Goal: Task Accomplishment & Management: Use online tool/utility

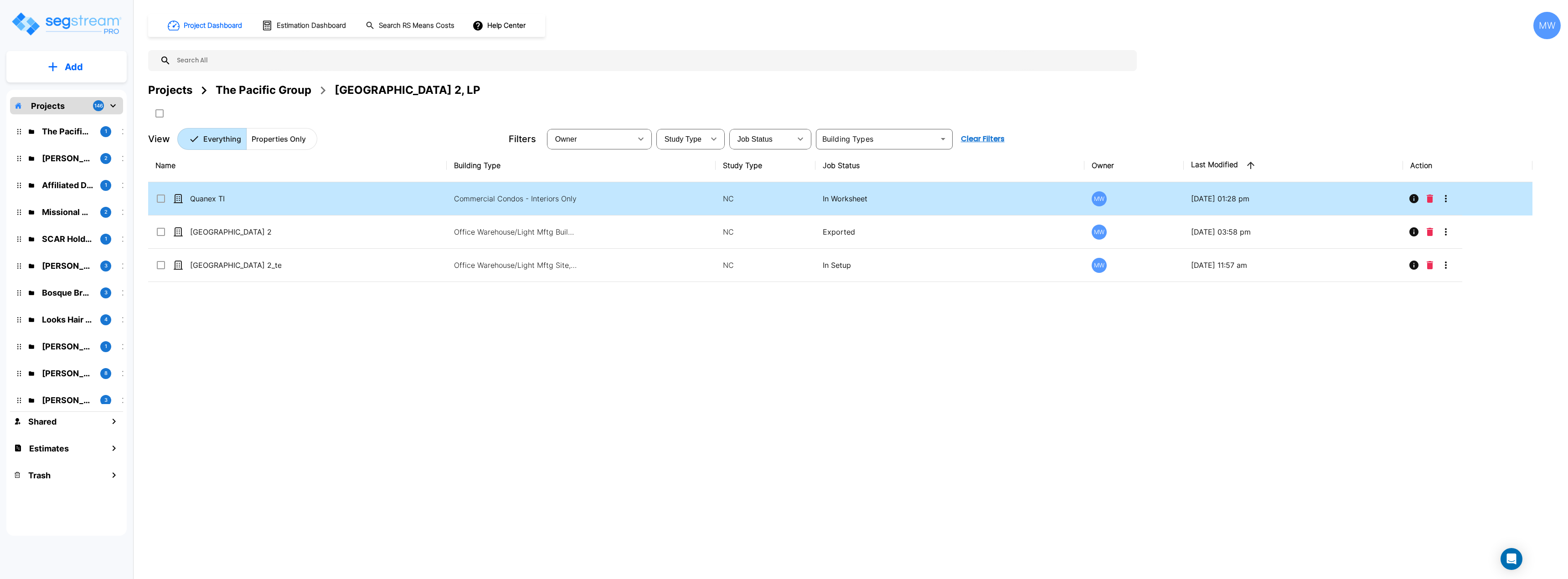
click at [627, 190] on td "Commercial Condos - Interiors Only" at bounding box center [581, 199] width 269 height 33
checkbox input "true"
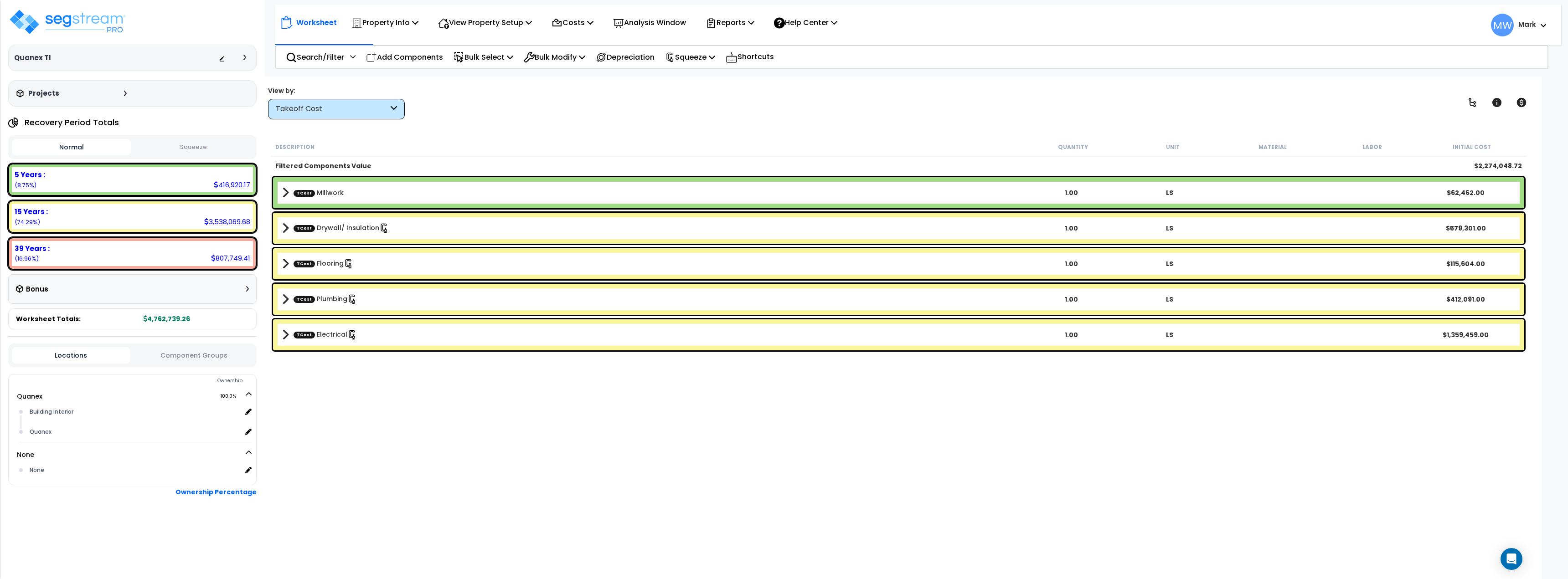
click at [182, 151] on button "Squeeze" at bounding box center [193, 147] width 119 height 16
click at [322, 116] on div "Takeoff Cost" at bounding box center [336, 109] width 137 height 21
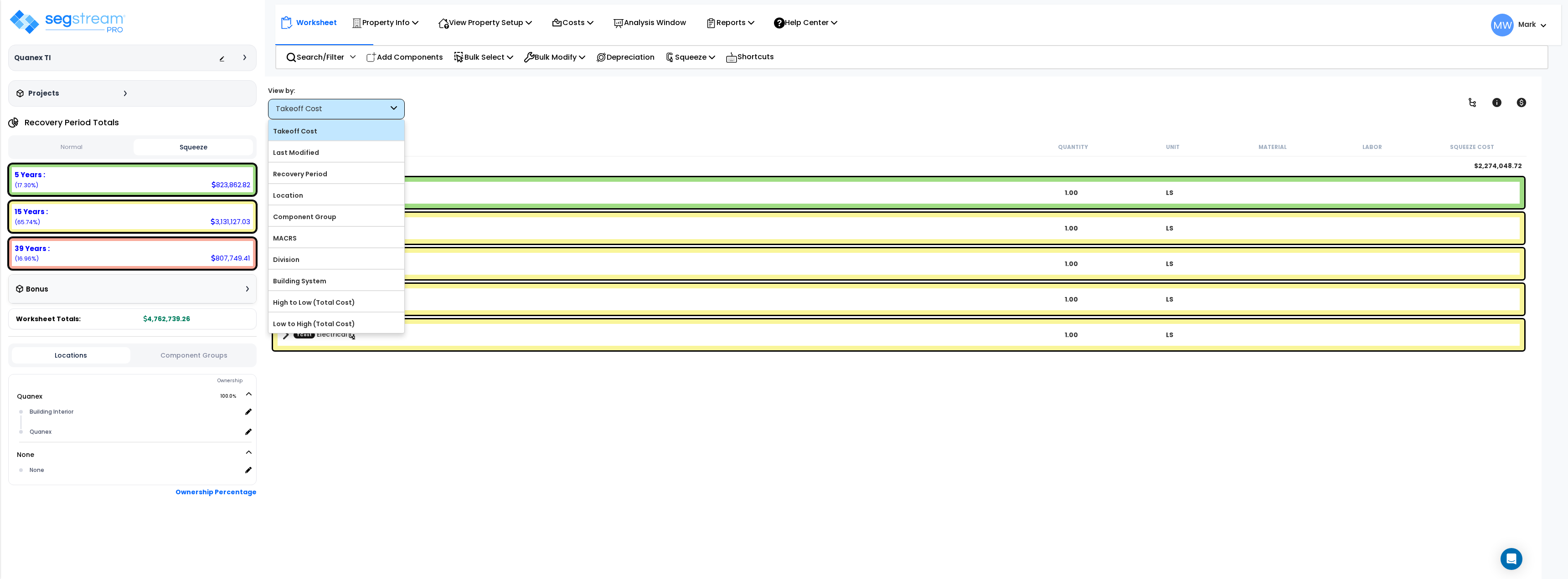
click at [315, 135] on label "Takeoff Cost" at bounding box center [336, 131] width 136 height 13
click at [0, 0] on input "Takeoff Cost" at bounding box center [0, 0] width 0 height 0
click at [319, 130] on label "Takeoff Cost" at bounding box center [336, 131] width 136 height 13
click at [0, 0] on input "Takeoff Cost" at bounding box center [0, 0] width 0 height 0
click at [325, 153] on label "Last Modified" at bounding box center [336, 153] width 136 height 13
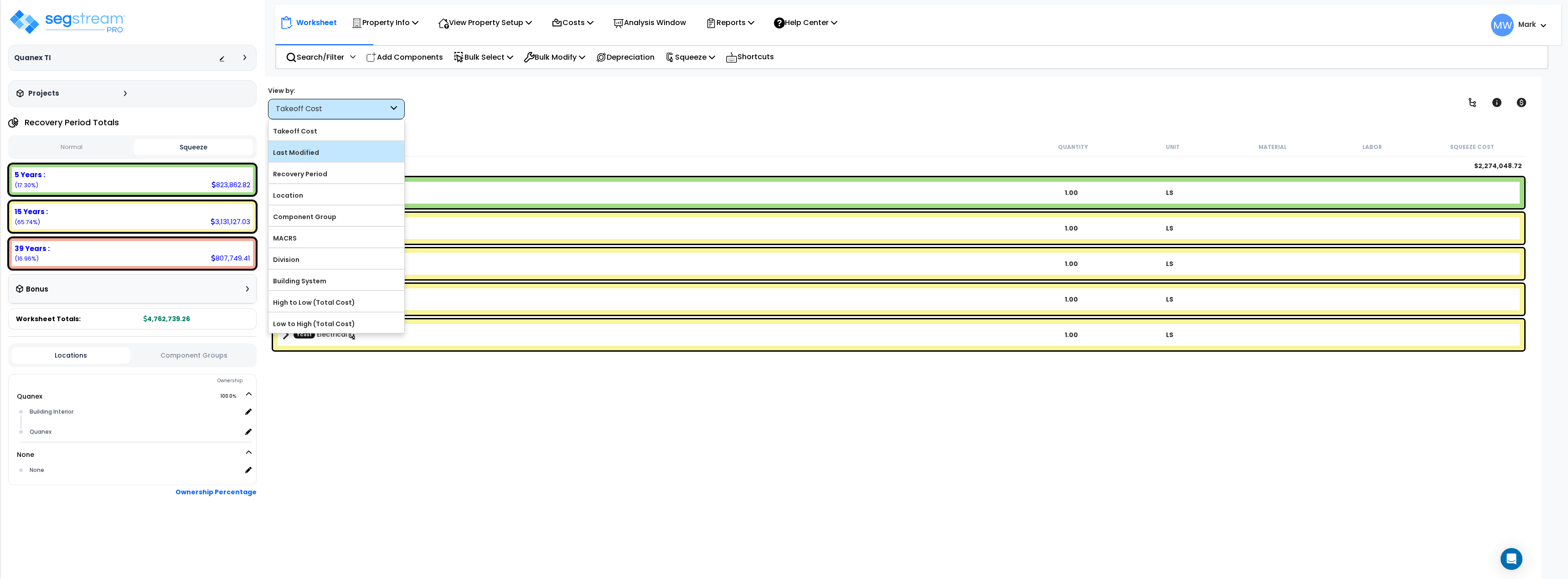
click at [0, 0] on input "Last Modified" at bounding box center [0, 0] width 0 height 0
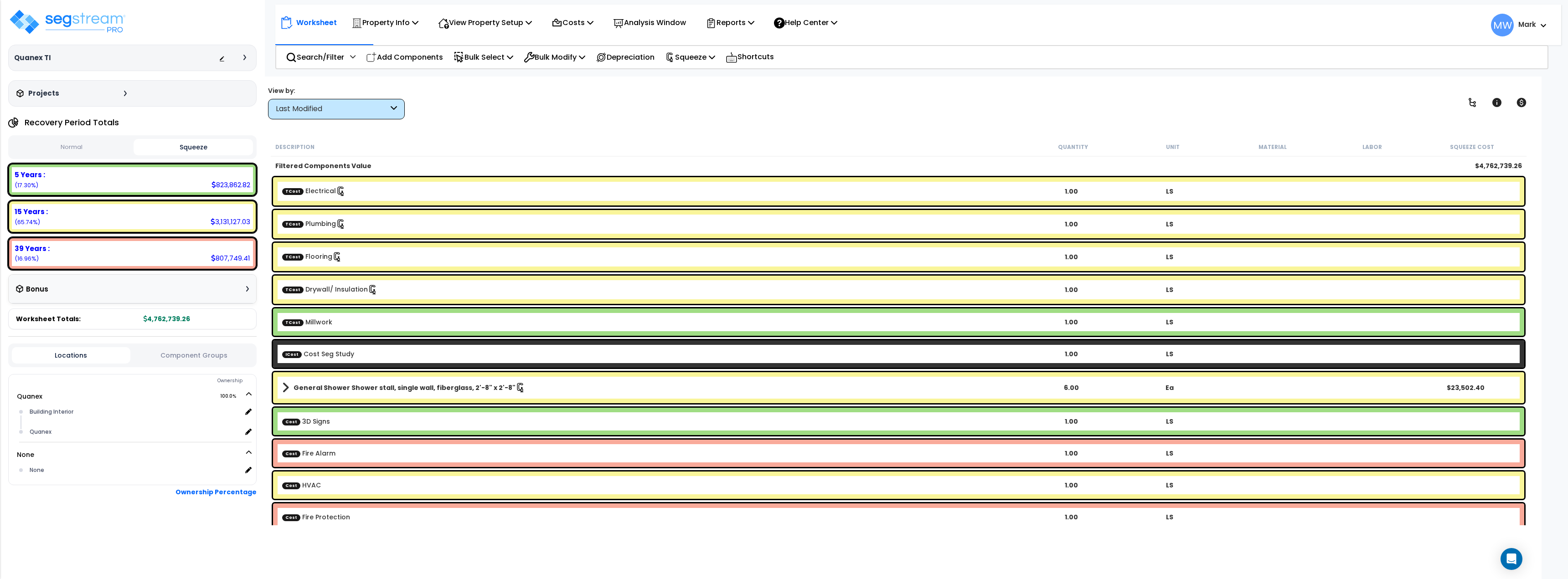
click at [325, 109] on div "Last Modified" at bounding box center [332, 109] width 113 height 10
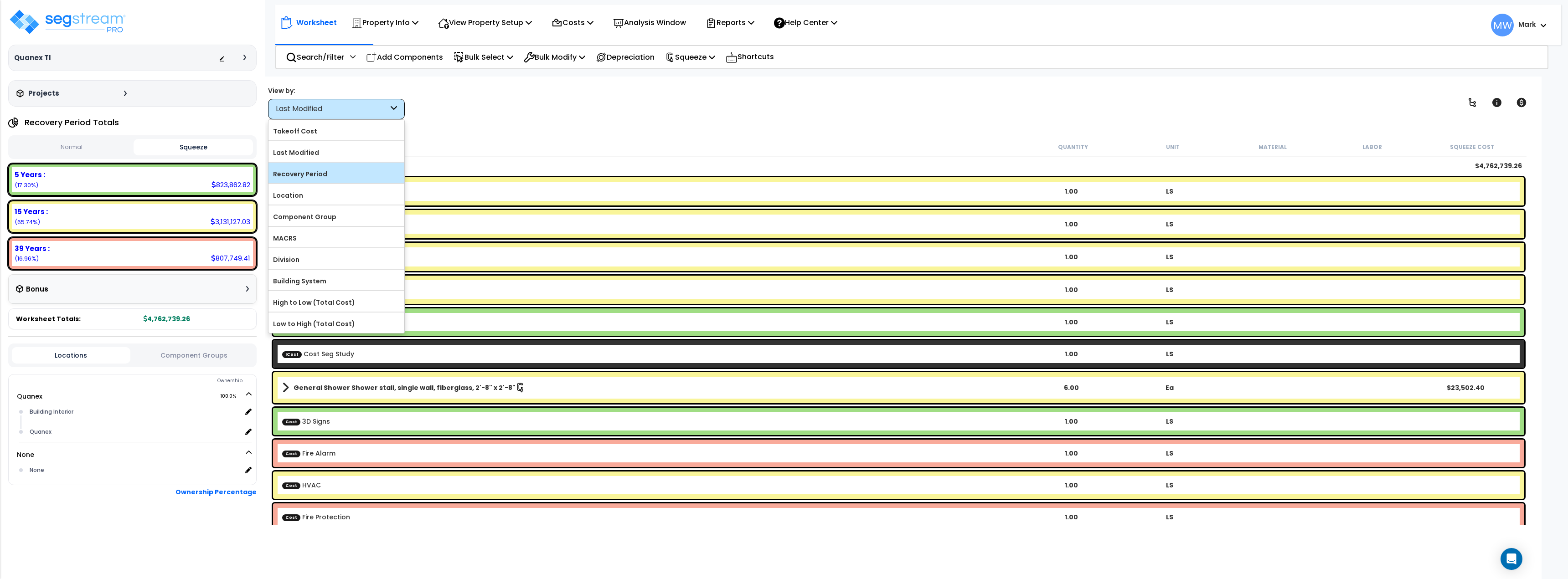
click at [333, 173] on label "Recovery Period" at bounding box center [336, 174] width 136 height 13
click at [0, 0] on input "Recovery Period" at bounding box center [0, 0] width 0 height 0
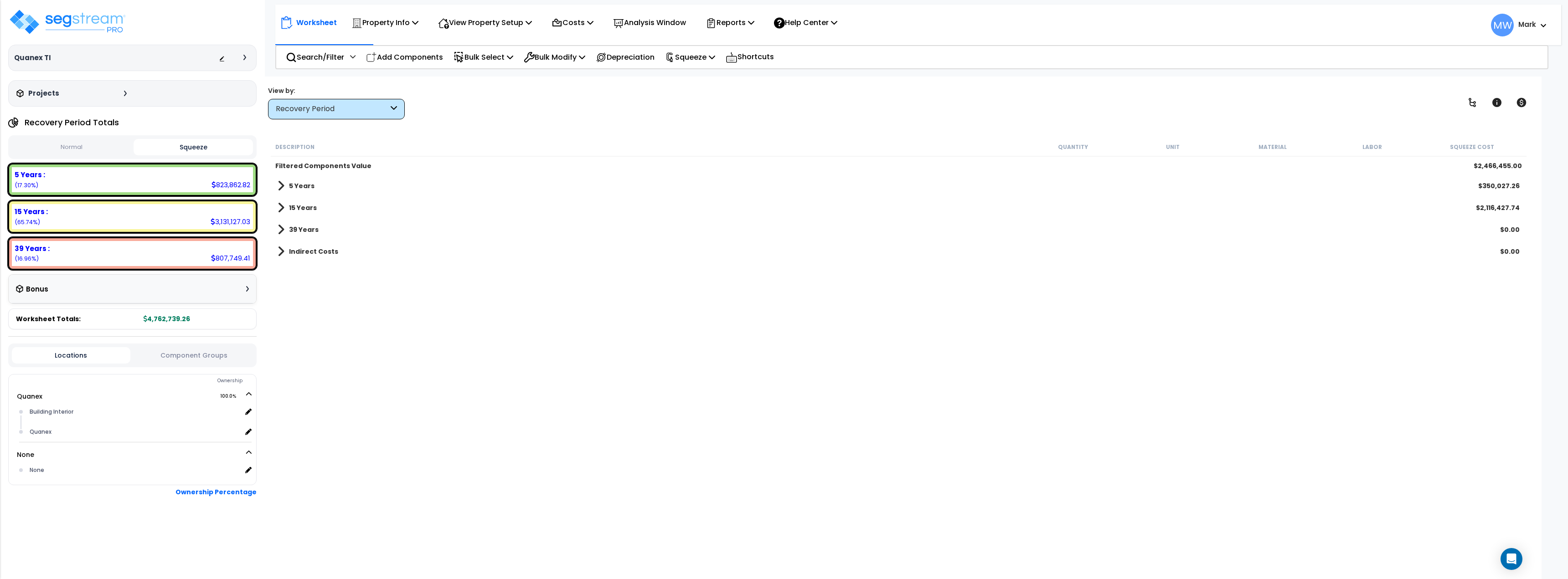
click at [327, 164] on b "Filtered Components Value" at bounding box center [323, 165] width 96 height 9
click at [296, 202] on link "15 Years" at bounding box center [297, 207] width 39 height 13
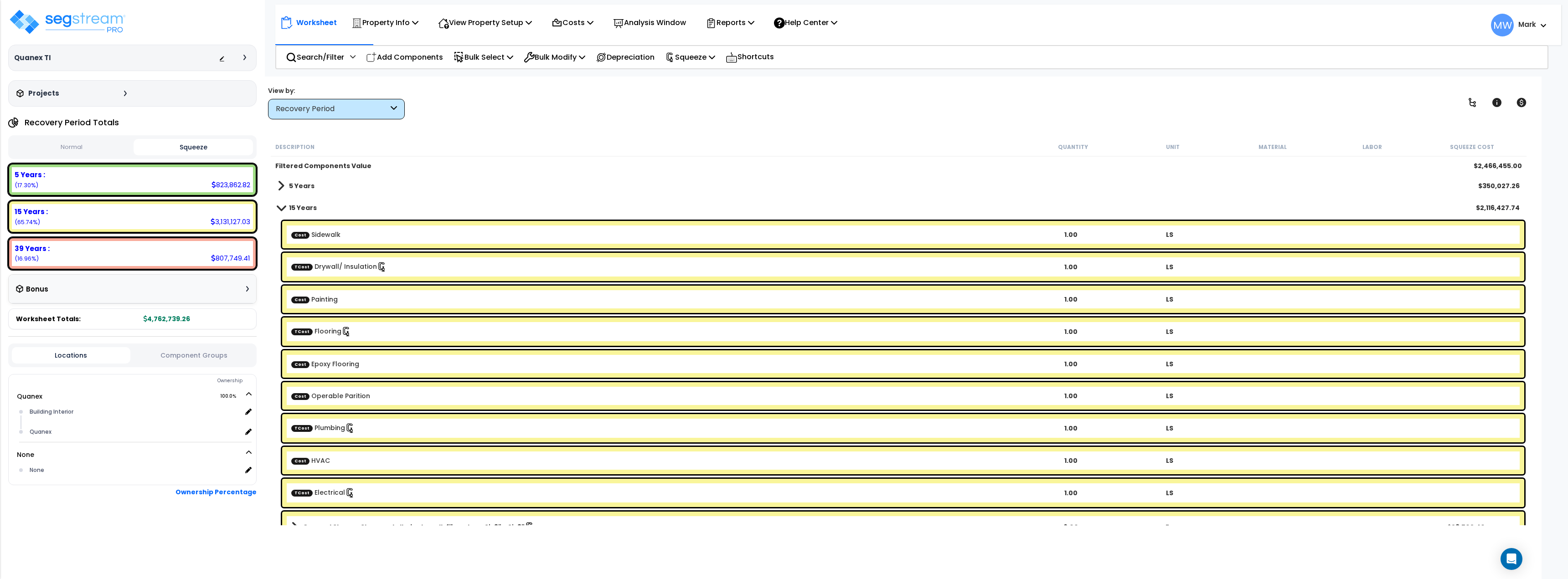
click at [282, 204] on link "15 Years" at bounding box center [297, 207] width 39 height 13
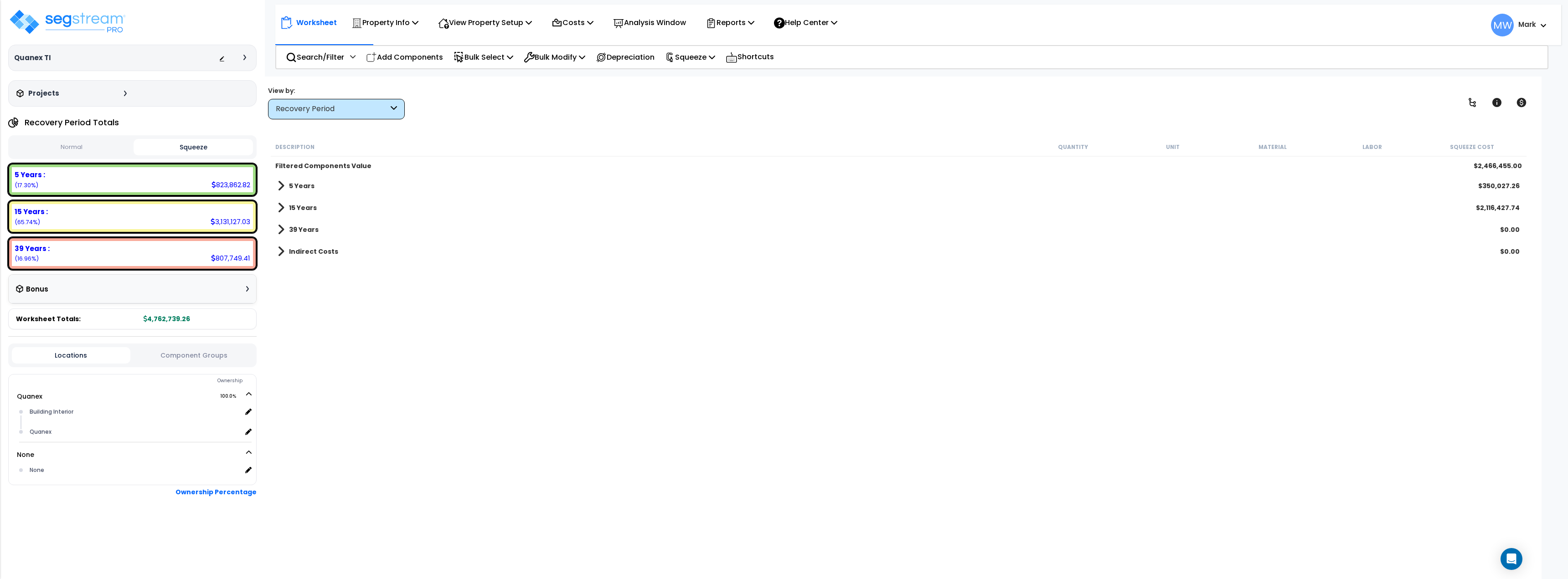
click at [182, 363] on div "Locations Component Groups" at bounding box center [132, 355] width 248 height 24
click at [195, 349] on div "Locations Component Groups" at bounding box center [132, 355] width 248 height 24
click at [192, 358] on button "Component Groups" at bounding box center [194, 355] width 119 height 10
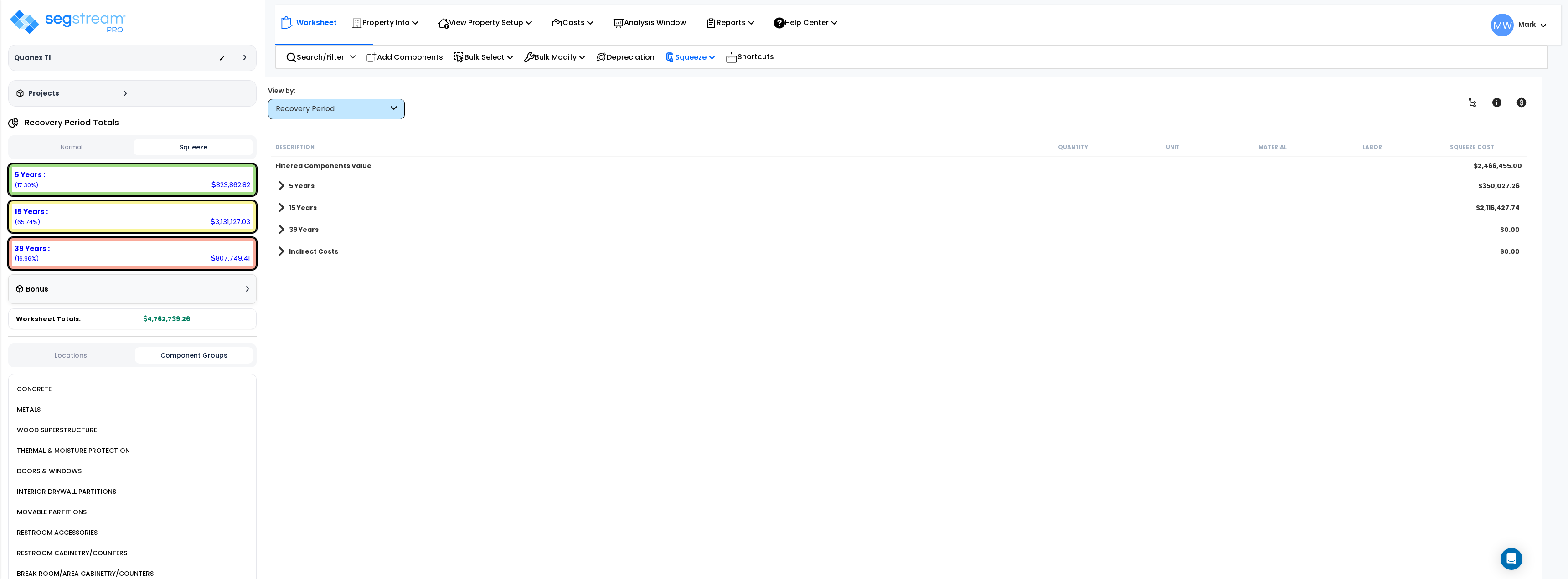
click at [688, 63] on div "Squeeze" at bounding box center [690, 57] width 50 height 21
click at [618, 54] on p "Depreciation" at bounding box center [625, 57] width 59 height 12
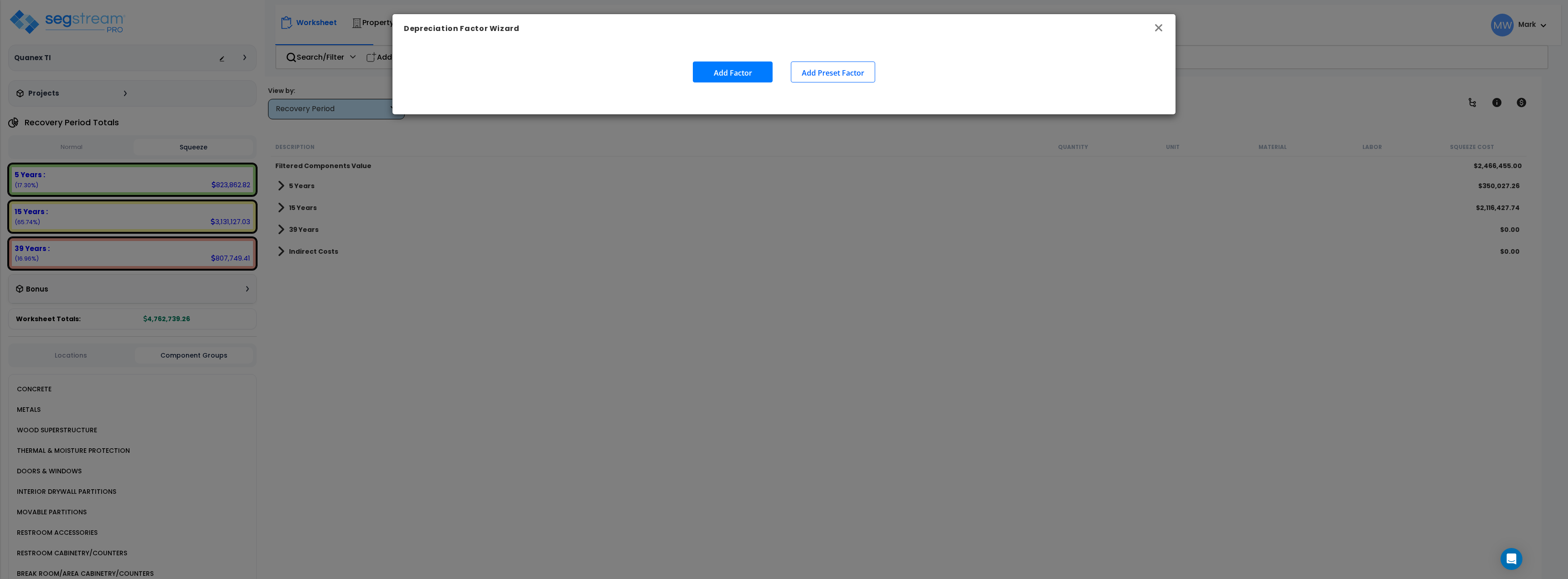
click at [1163, 28] on icon "button" at bounding box center [1159, 28] width 11 height 11
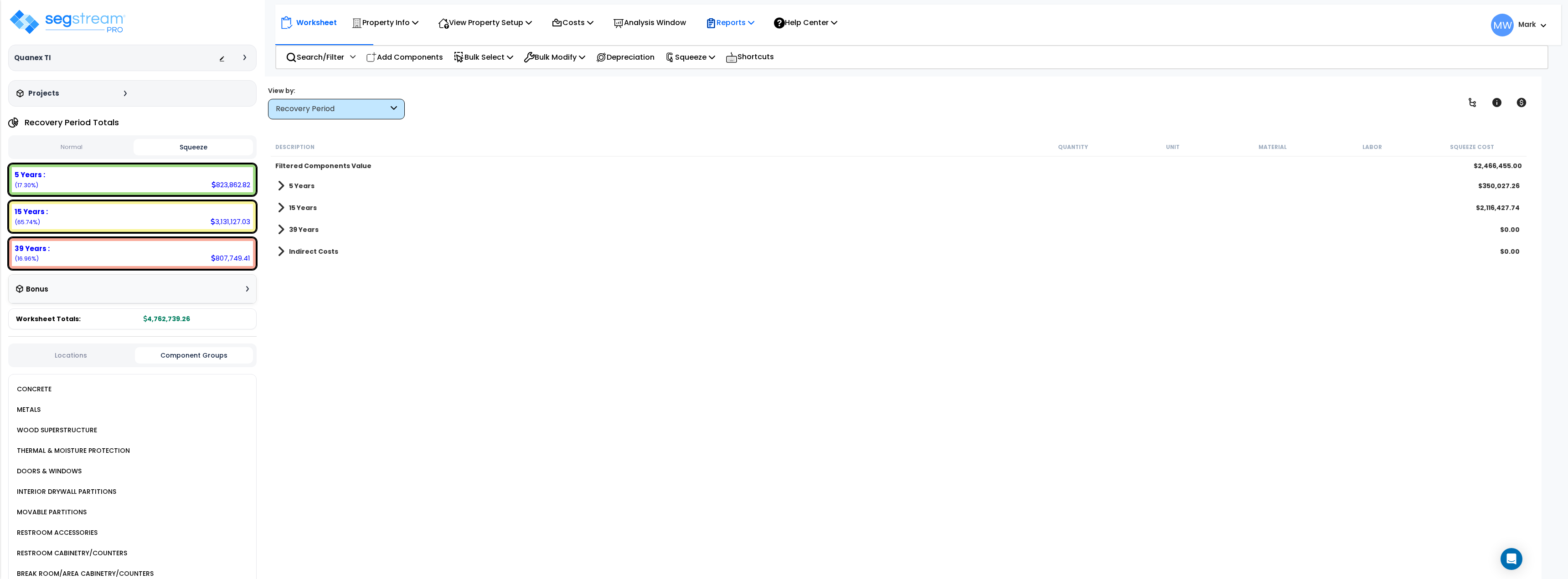
click at [749, 18] on p "Reports" at bounding box center [730, 23] width 49 height 12
click at [648, 20] on p "Analysis Window" at bounding box center [649, 23] width 73 height 12
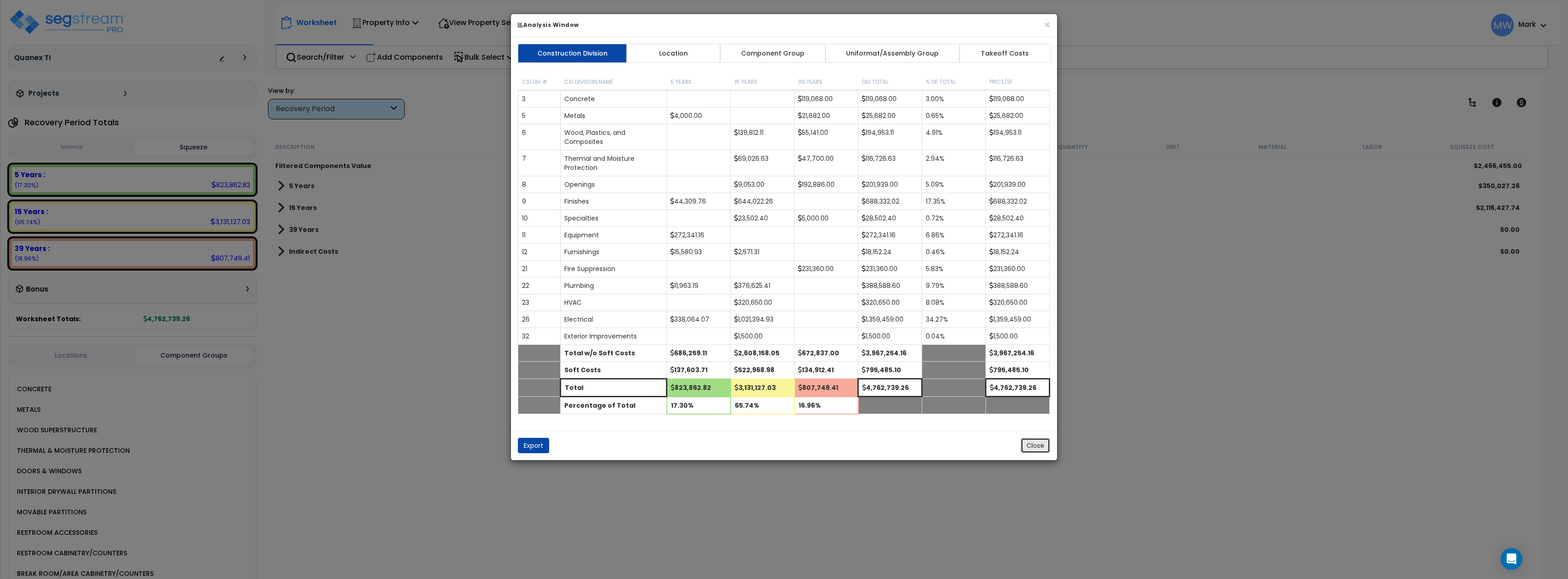
click at [1039, 449] on button "Close" at bounding box center [1035, 445] width 30 height 15
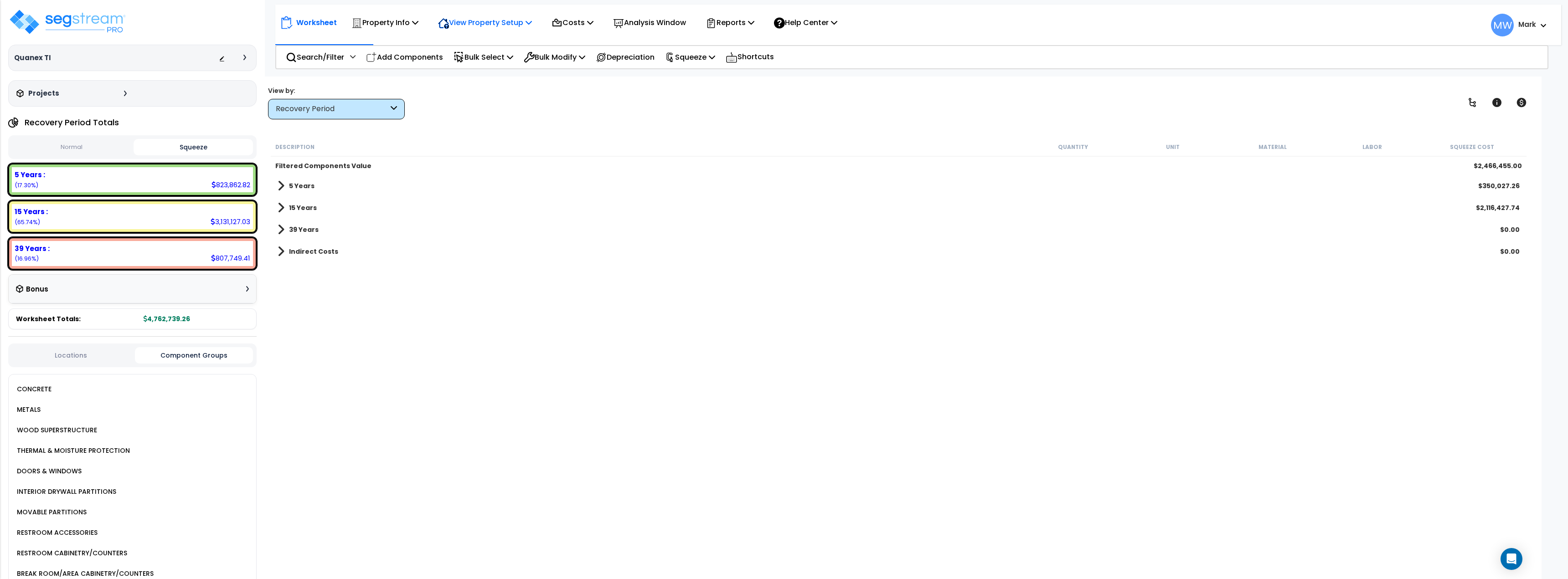
click at [517, 24] on p "View Property Setup" at bounding box center [485, 23] width 94 height 12
click at [484, 113] on div "View by: Recovery Period Takeoff Cost" at bounding box center [898, 102] width 1268 height 33
click at [482, 54] on p "Bulk Select" at bounding box center [483, 57] width 60 height 12
click at [499, 141] on link "Component Group" at bounding box center [494, 138] width 90 height 18
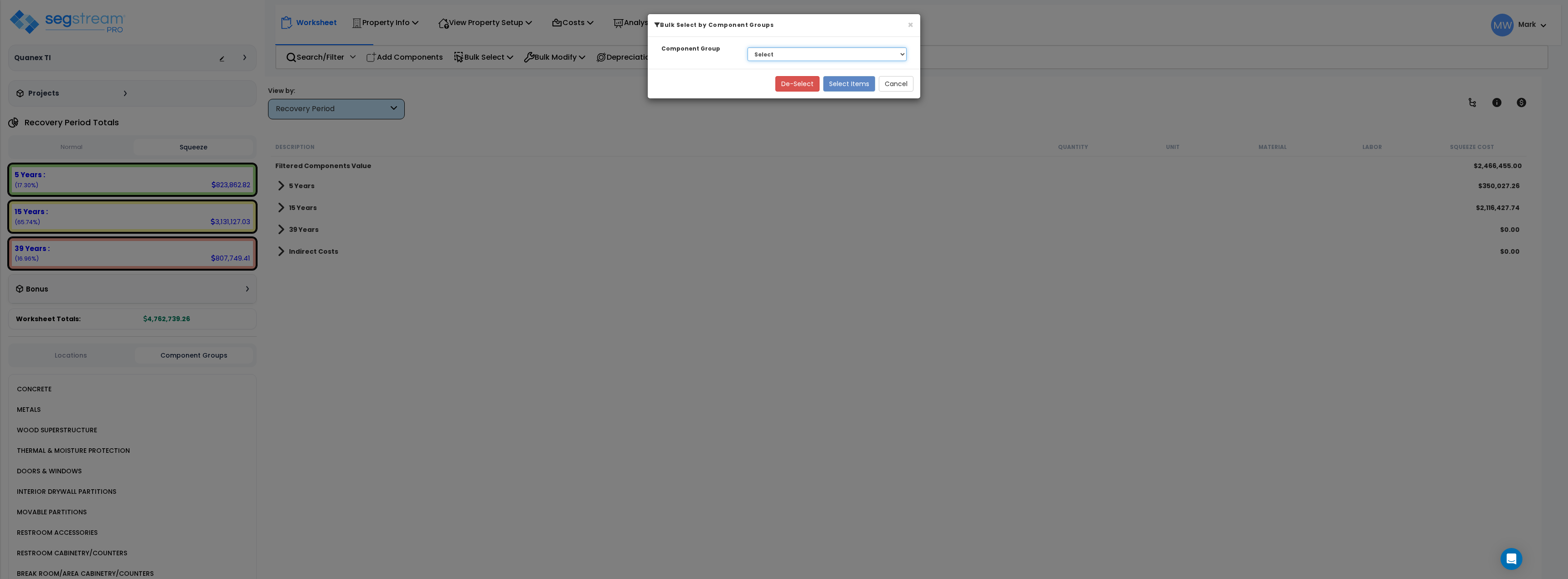
click at [809, 59] on select "Select CONCRETE METALS WOOD SUPERSTRUCTURE THERMAL & MOISTURE PROTECTION DOORS …" at bounding box center [827, 54] width 159 height 13
click at [688, 90] on div "De-Select Select Items Cancel" at bounding box center [784, 83] width 273 height 30
click at [908, 86] on button "Cancel" at bounding box center [896, 83] width 35 height 15
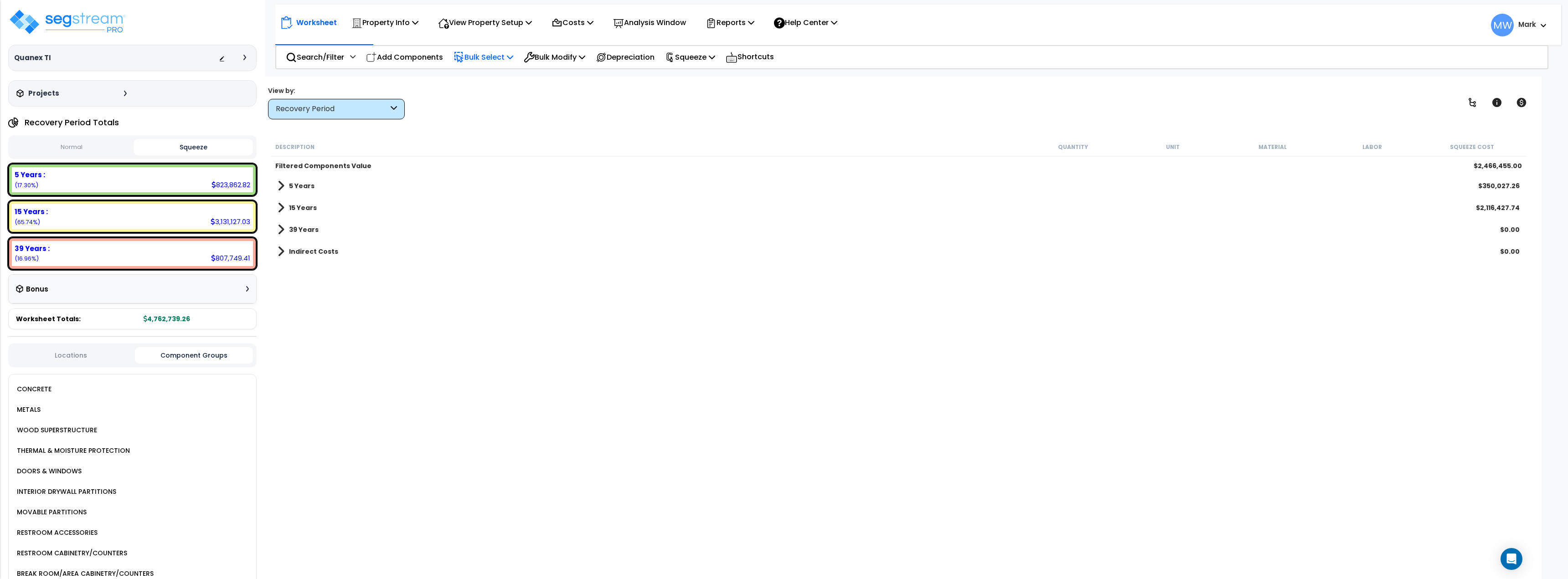
click at [507, 57] on p "Bulk Select" at bounding box center [483, 57] width 60 height 12
click at [489, 180] on link "MACRs" at bounding box center [494, 176] width 90 height 18
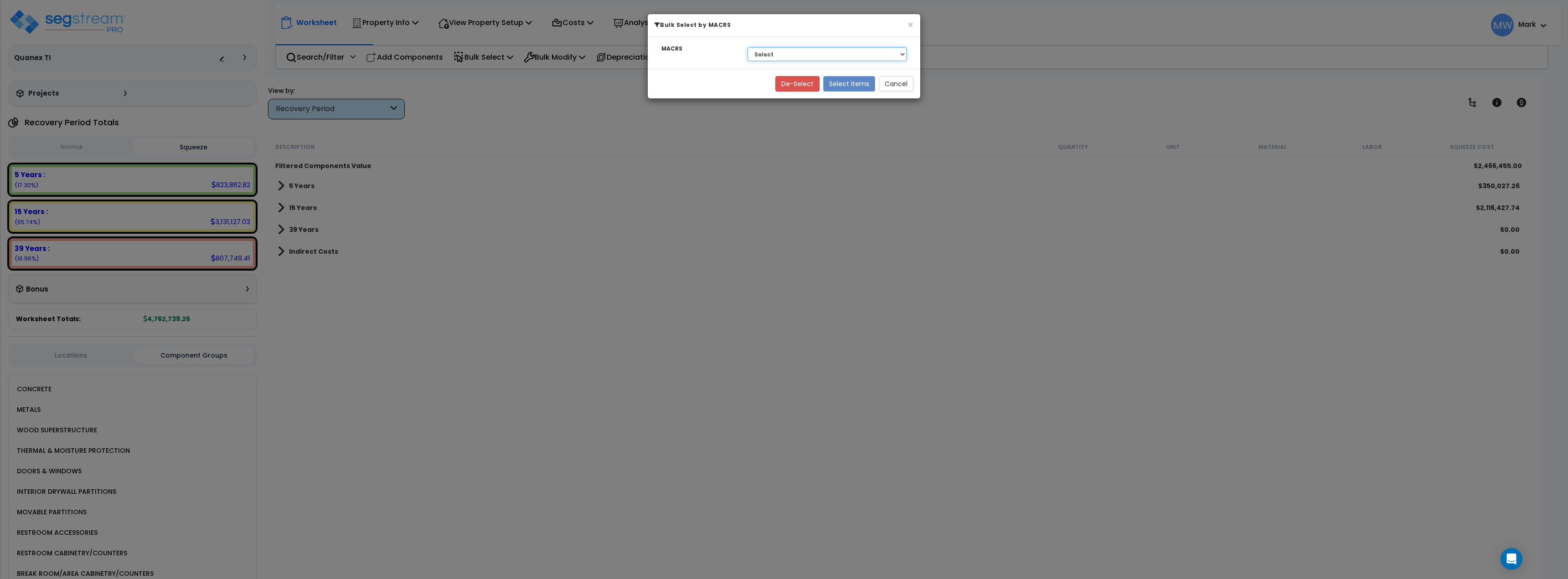
click at [755, 54] on select "Select 39 Years - NA - Long-Life Property 5 Years - 00.12 - Information Systems…" at bounding box center [827, 54] width 159 height 13
select select "3666"
click at [747, 47] on select "Select 39 Years - NA - Long-Life Property 5 Years - 00.12 - Information Systems…" at bounding box center [827, 54] width 159 height 13
click at [850, 87] on button "Select Items" at bounding box center [849, 83] width 52 height 15
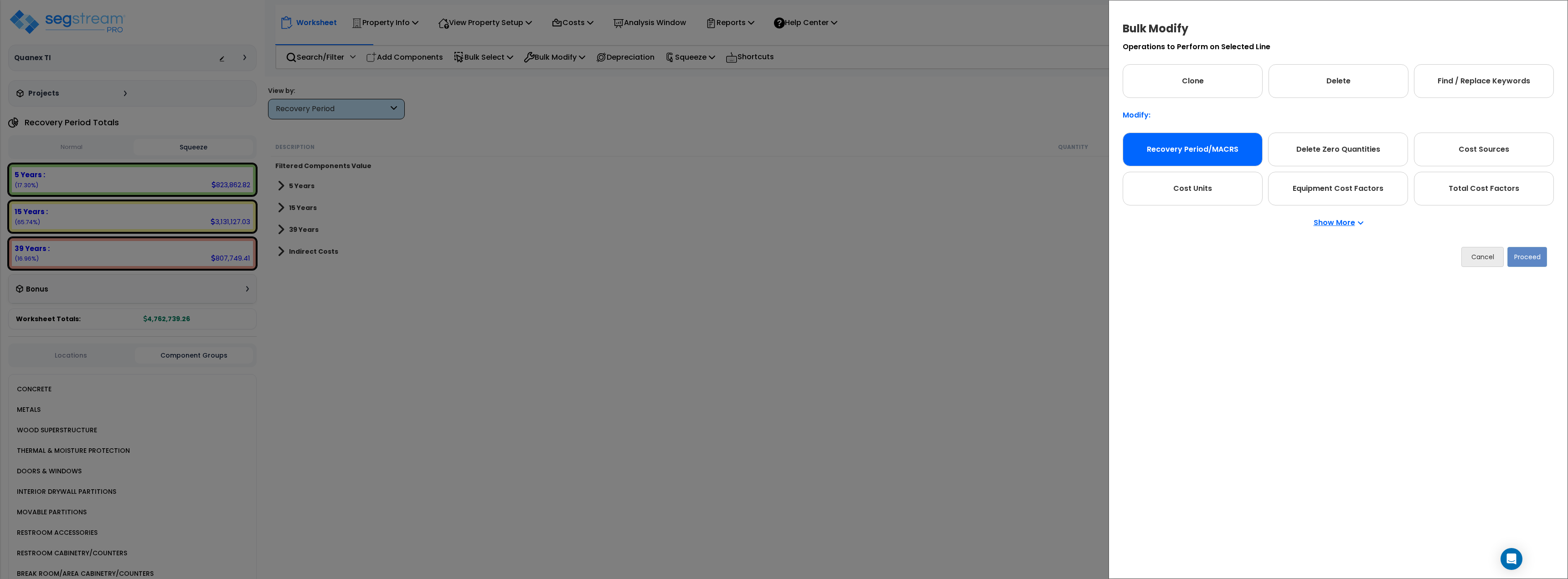
click at [1167, 148] on div "Recovery Period/MACRS" at bounding box center [1192, 149] width 140 height 33
click at [1342, 221] on p "Show More" at bounding box center [1339, 223] width 50 height 7
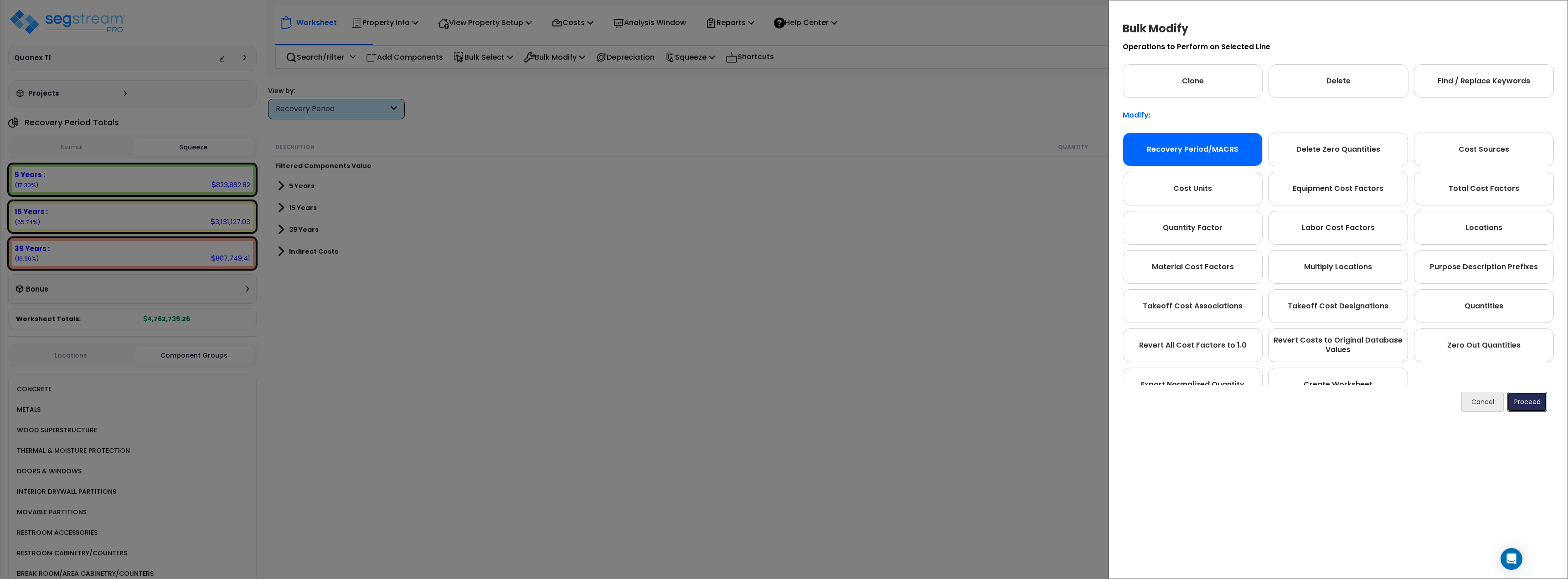
click at [1545, 402] on button "Proceed" at bounding box center [1527, 401] width 40 height 20
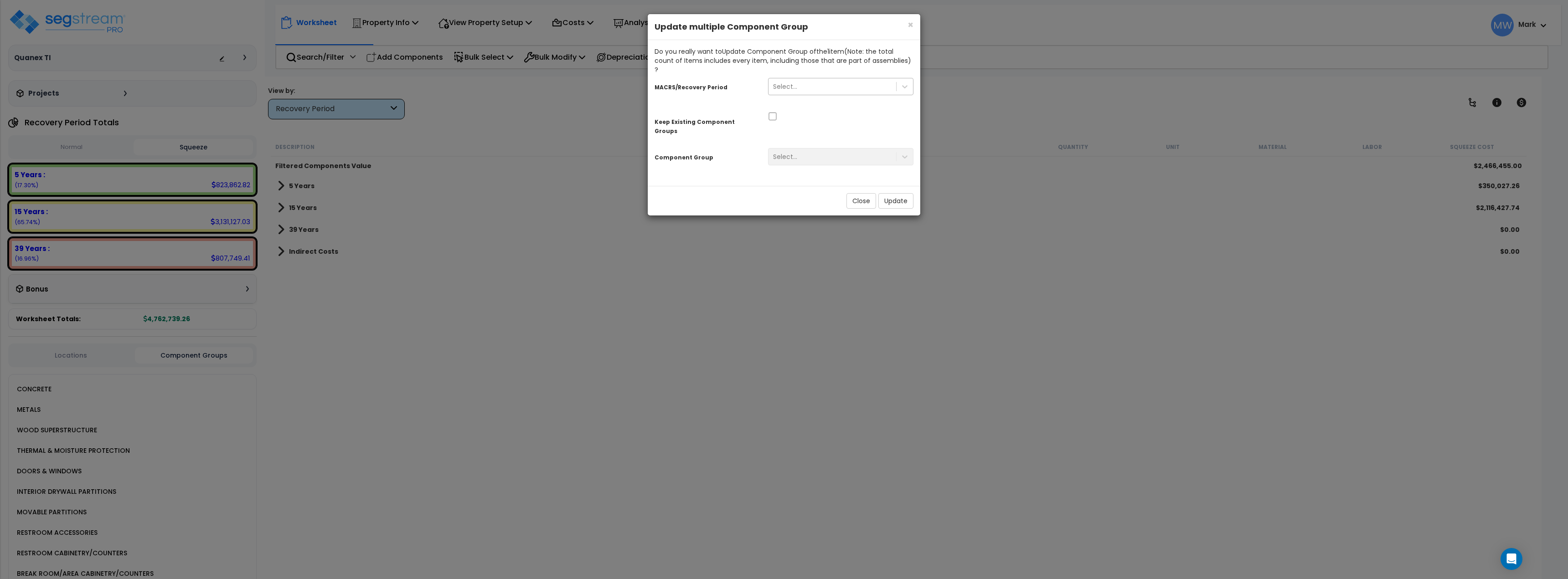
click at [848, 83] on div "Select..." at bounding box center [833, 86] width 128 height 15
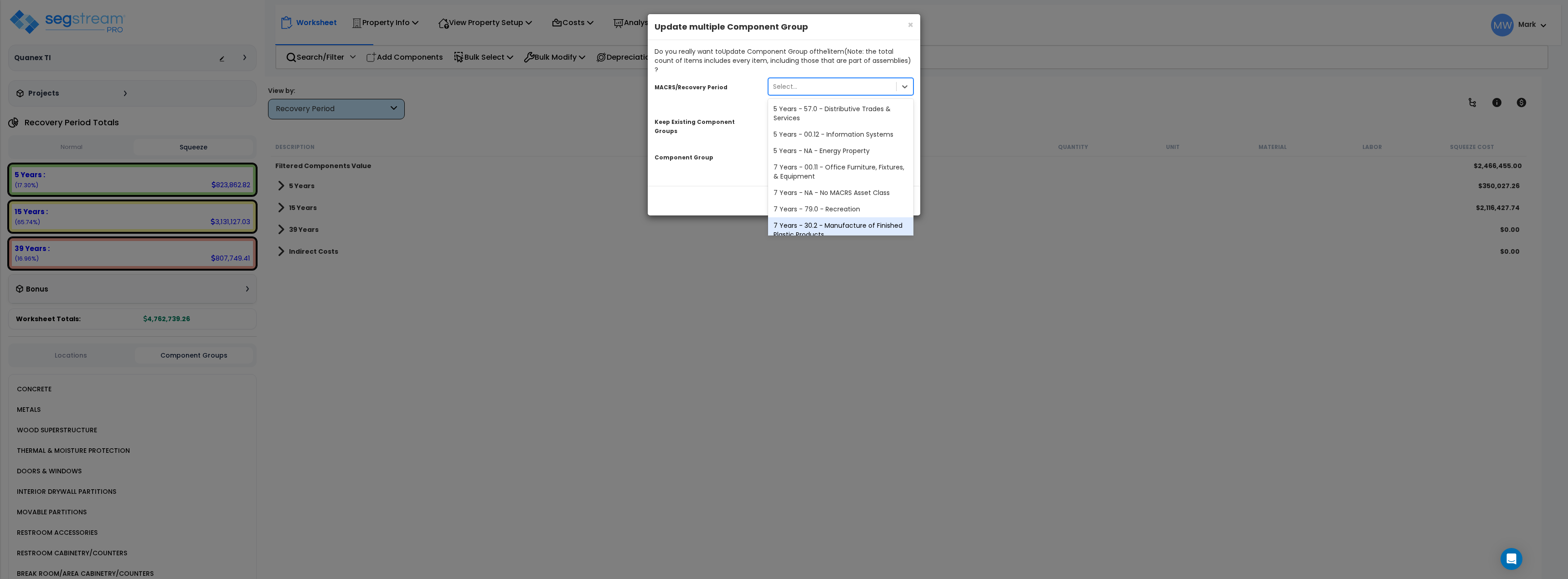
click at [680, 213] on div "× Close Update multiple Component Group Do you really want to Update Component …" at bounding box center [784, 290] width 1568 height 579
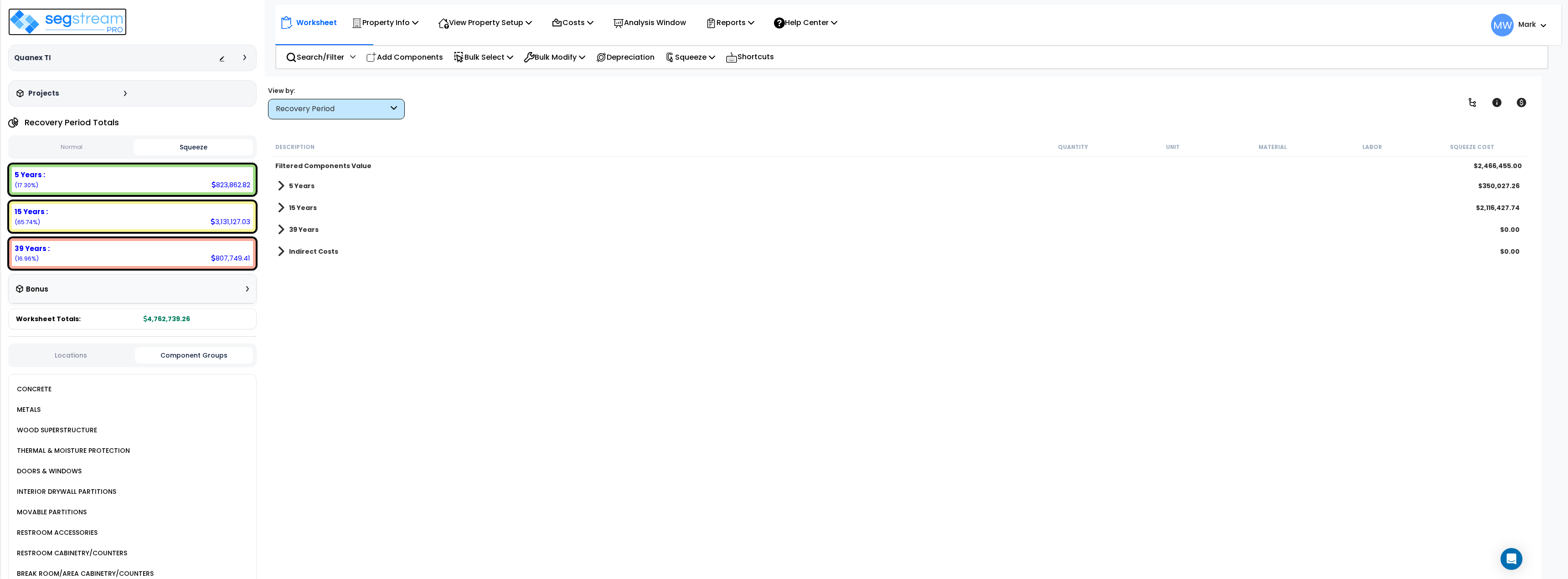
click at [10, 23] on img at bounding box center [67, 21] width 119 height 27
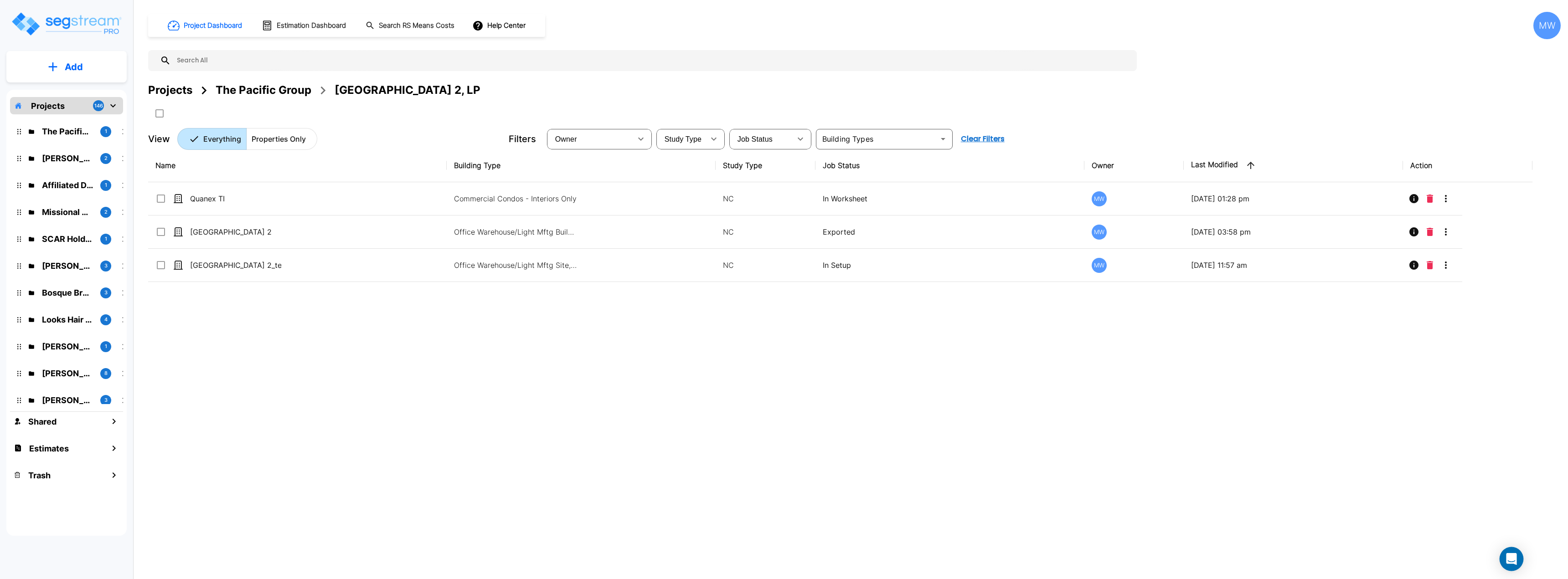
click at [1508, 560] on icon "Open Intercom Messenger" at bounding box center [1511, 558] width 10 height 12
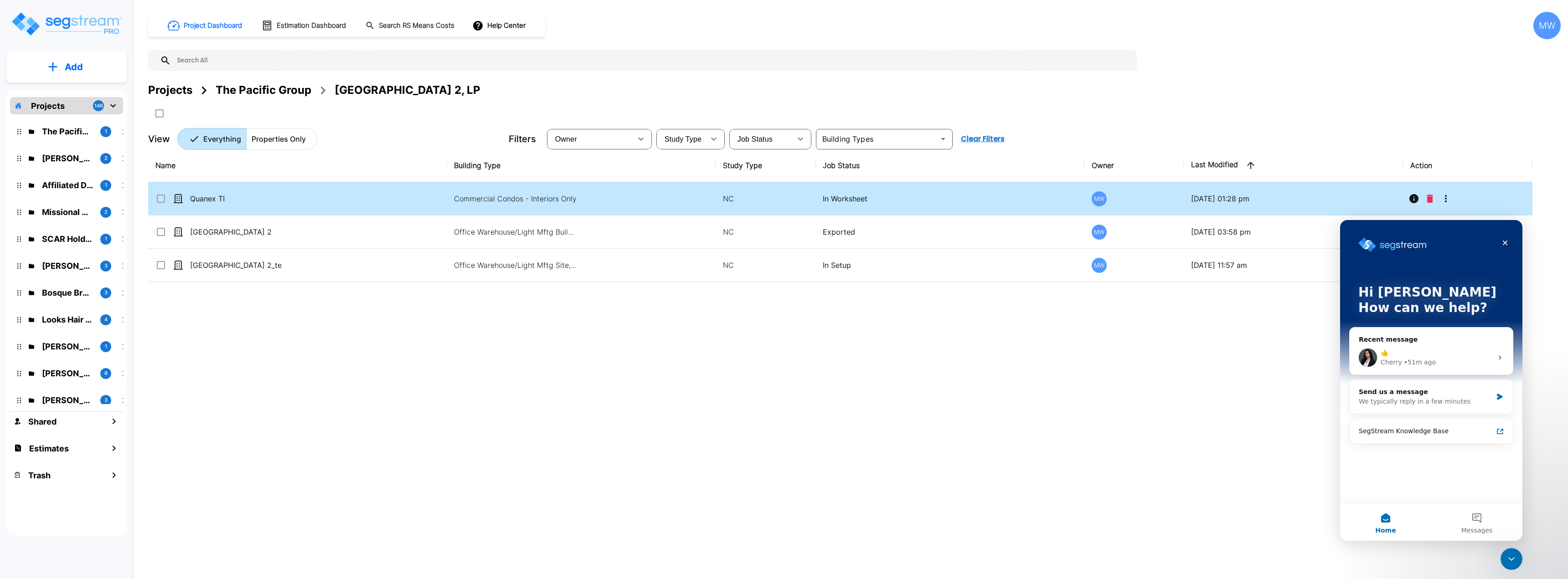
click at [346, 198] on td "Quanex TI" at bounding box center [297, 199] width 298 height 33
checkbox input "true"
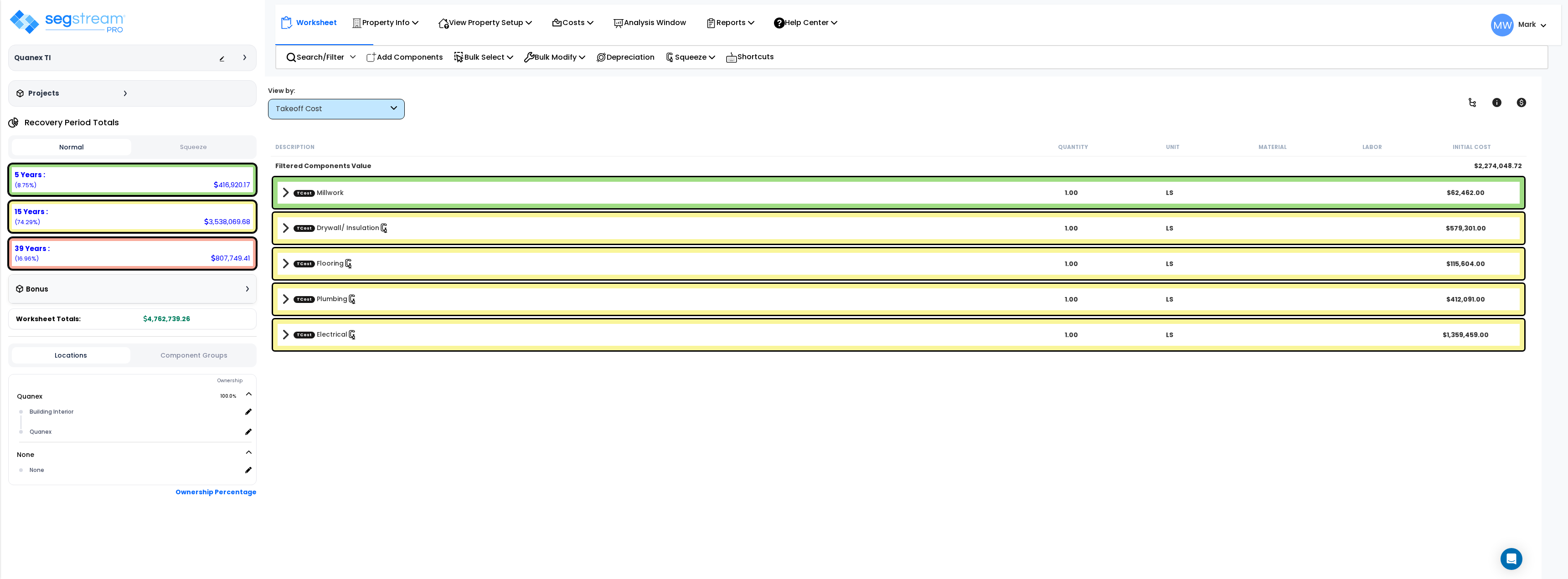
click at [346, 114] on div "Takeoff Cost" at bounding box center [336, 109] width 137 height 21
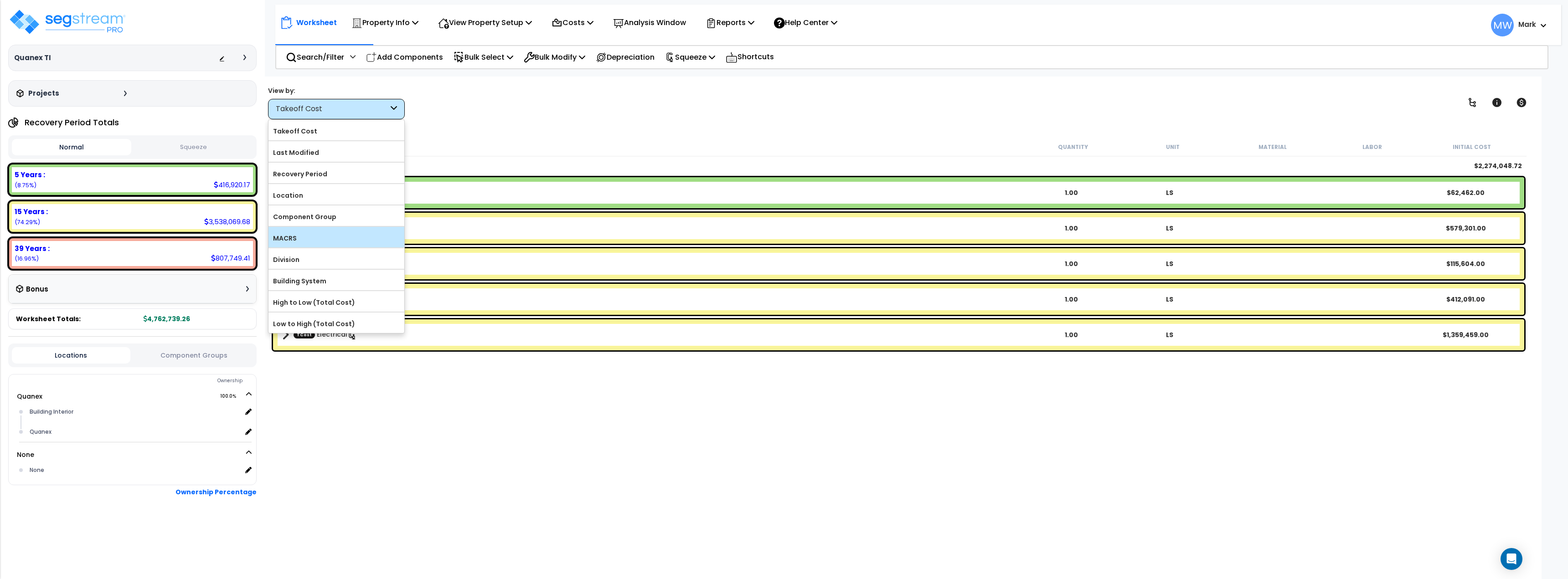
click at [311, 240] on label "MACRS" at bounding box center [336, 238] width 136 height 13
click at [0, 0] on input "MACRS" at bounding box center [0, 0] width 0 height 0
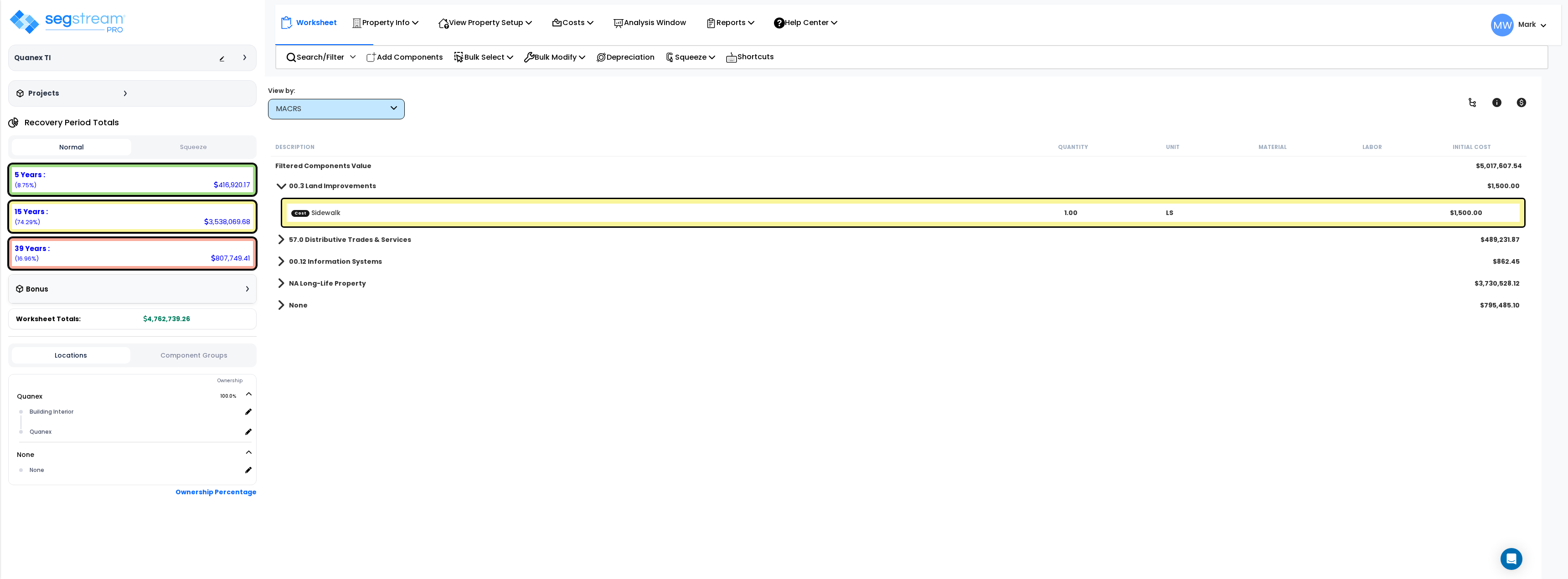
click at [312, 186] on b "00.3 Land Improvements" at bounding box center [332, 185] width 87 height 9
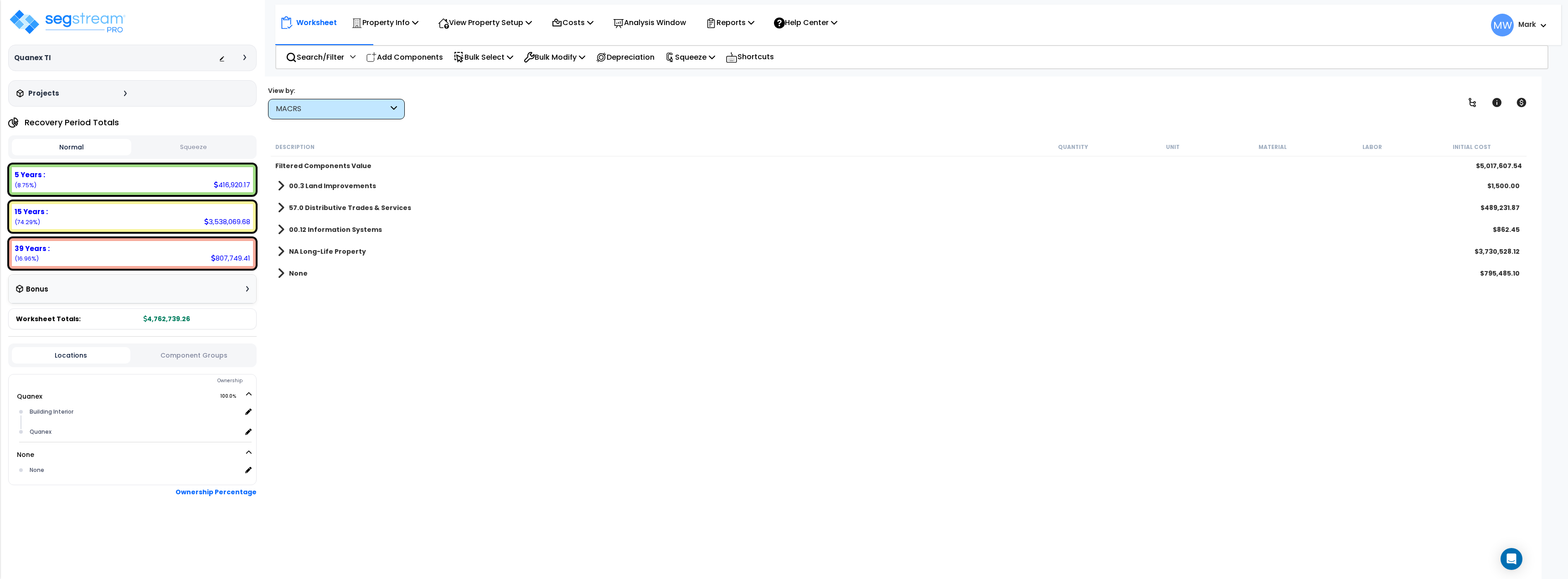
click at [317, 205] on b "57.0 Distributive Trades & Services" at bounding box center [350, 207] width 122 height 9
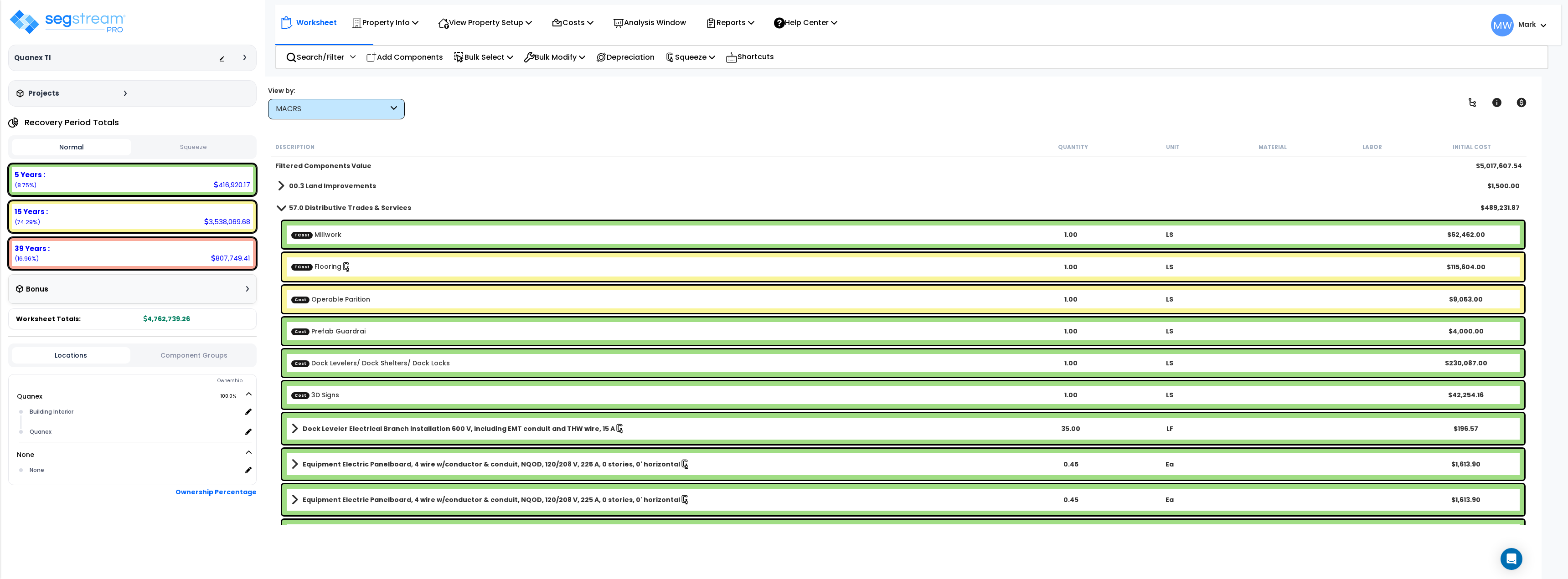
click at [291, 212] on b "57.0 Distributive Trades & Services" at bounding box center [350, 207] width 122 height 9
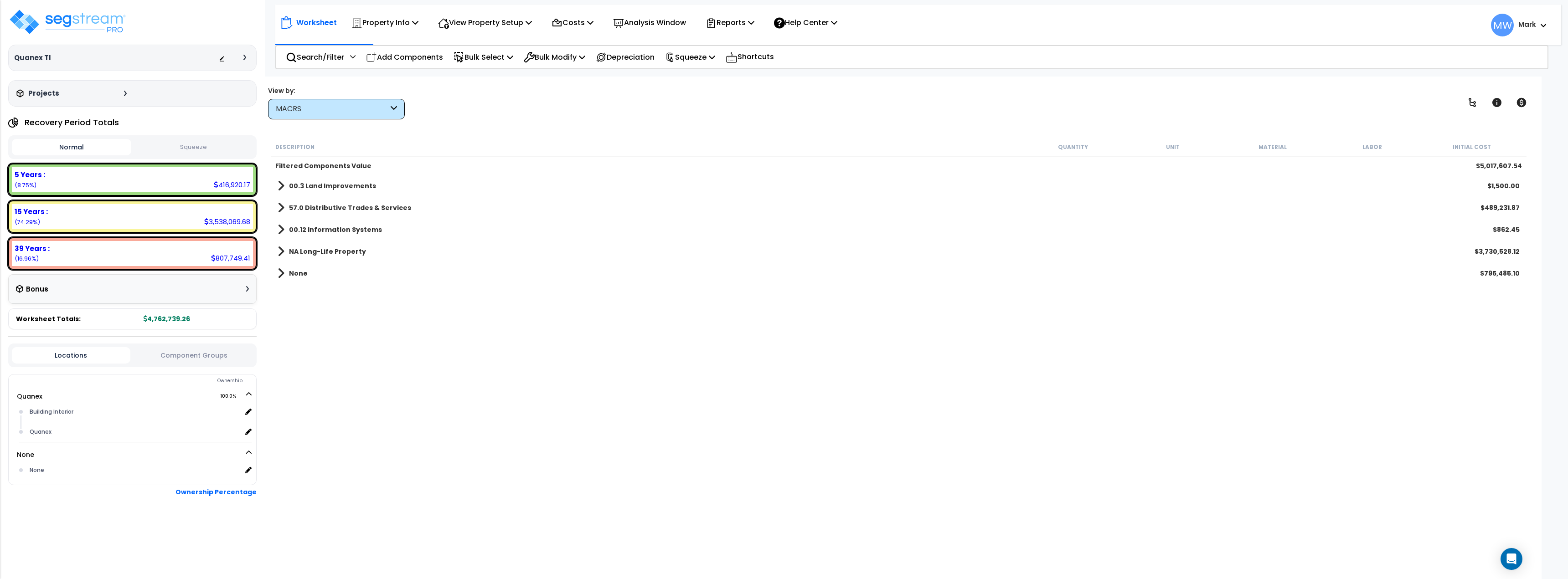
click at [333, 246] on link "NA Long-Life Property" at bounding box center [321, 251] width 88 height 13
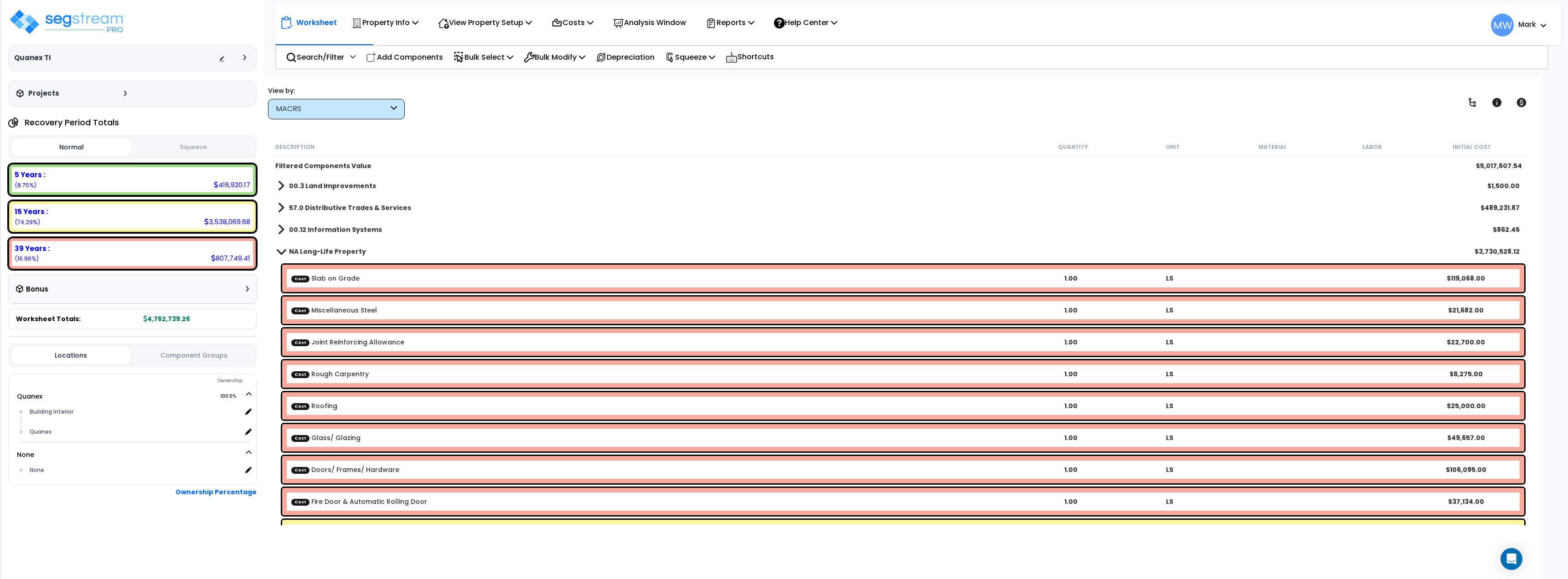
click at [294, 253] on b "NA Long-Life Property" at bounding box center [327, 251] width 77 height 9
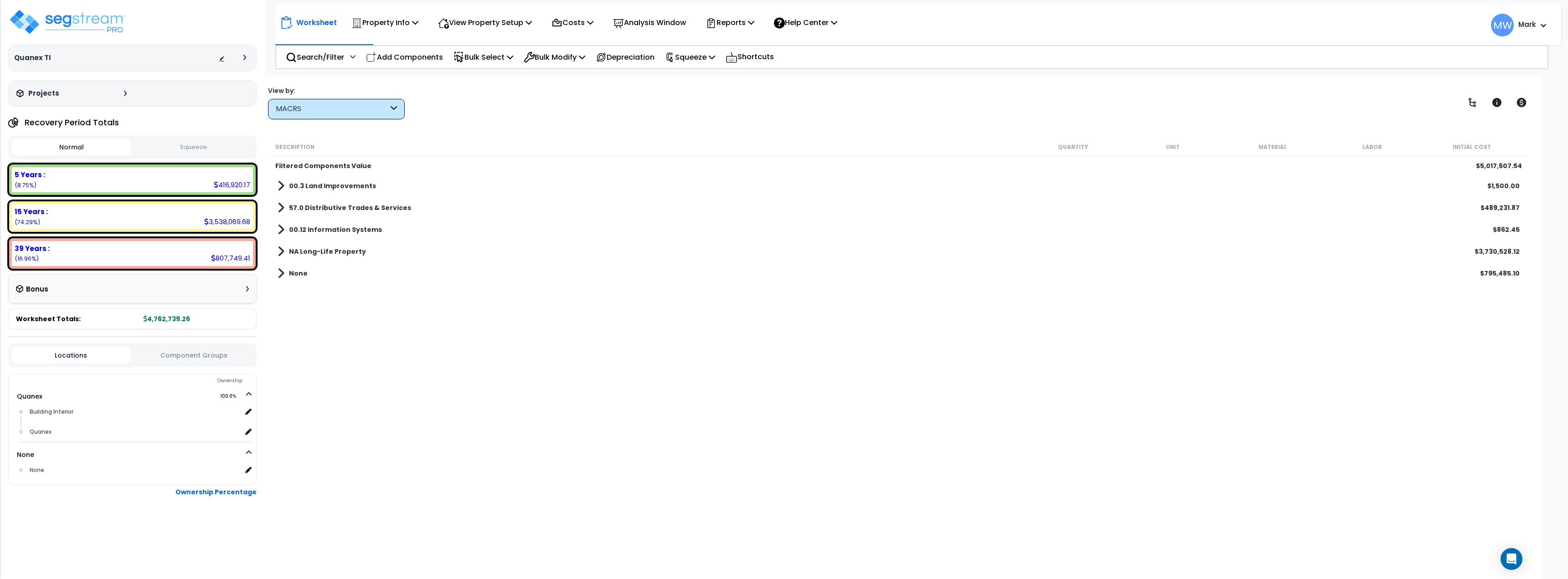
click at [217, 362] on div "Locations Component Groups" at bounding box center [132, 355] width 248 height 24
click at [211, 350] on div "Locations Component Groups" at bounding box center [132, 355] width 248 height 24
click at [208, 357] on button "Component Groups" at bounding box center [194, 355] width 119 height 10
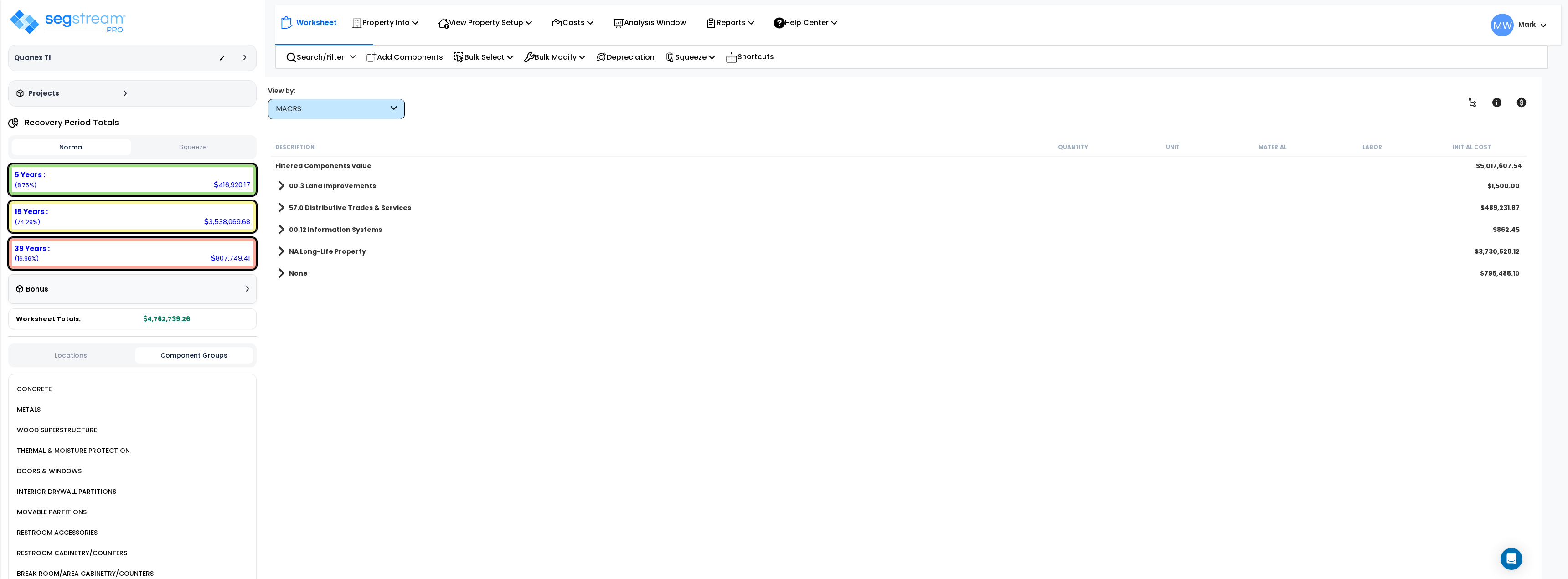
click at [73, 356] on button "Locations" at bounding box center [71, 355] width 119 height 10
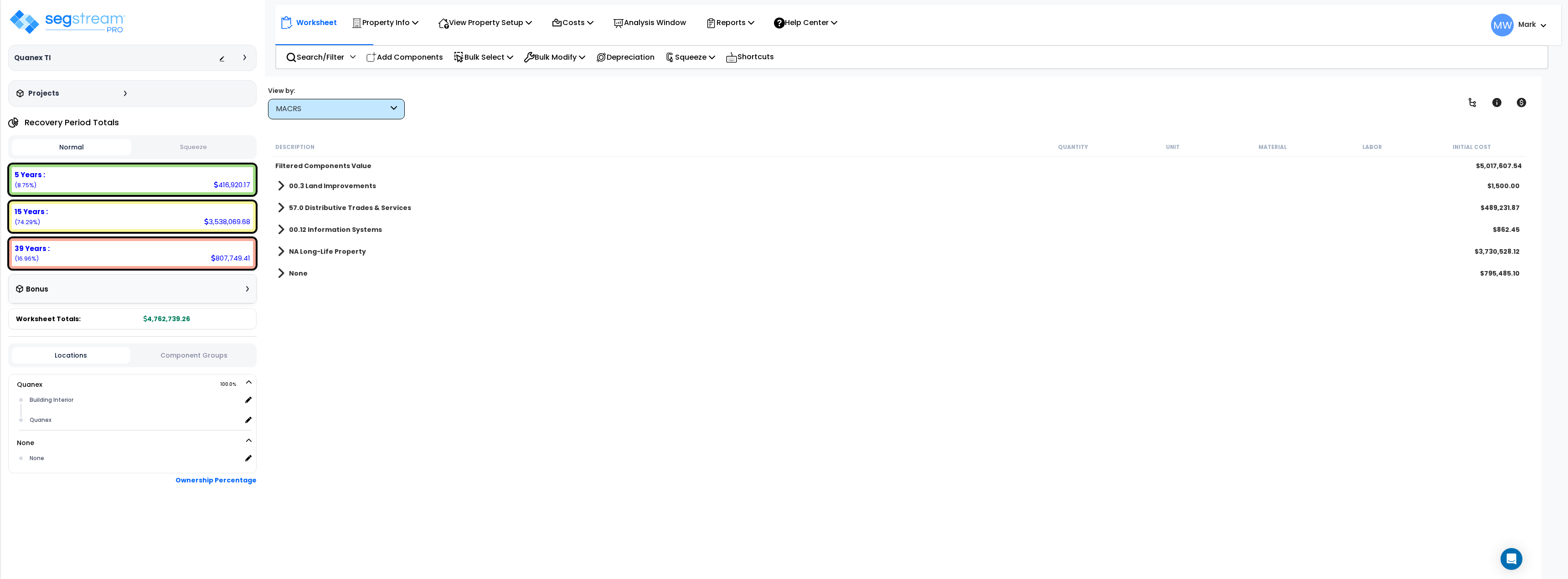
scroll to position [40, 0]
click at [754, 20] on p "Reports" at bounding box center [730, 23] width 49 height 12
click at [759, 49] on link "Get Report" at bounding box center [746, 43] width 90 height 18
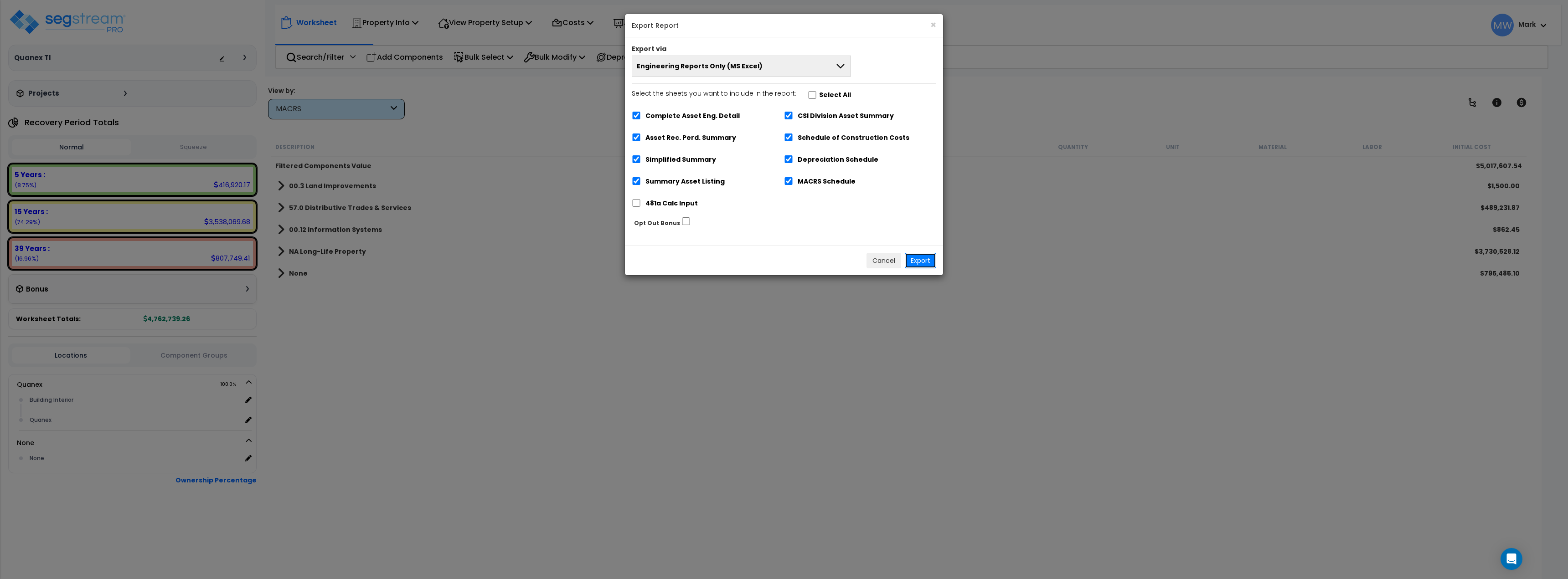
click at [932, 262] on button "Export" at bounding box center [920, 260] width 32 height 15
